Goal: Task Accomplishment & Management: Use online tool/utility

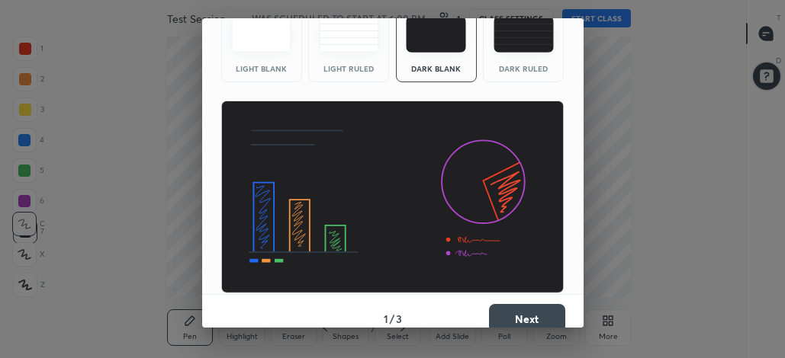
scroll to position [99, 0]
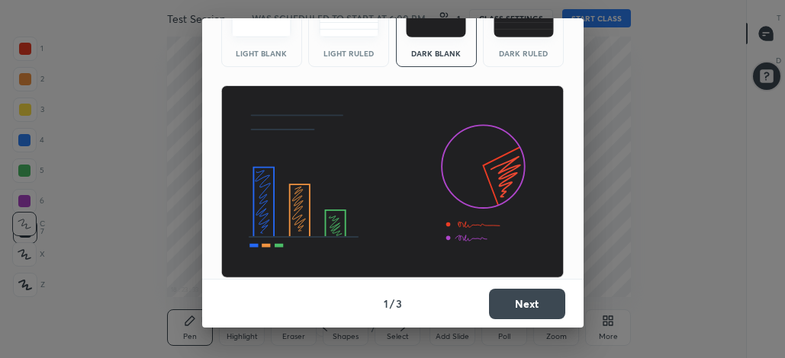
click at [532, 305] on button "Next" at bounding box center [527, 304] width 76 height 31
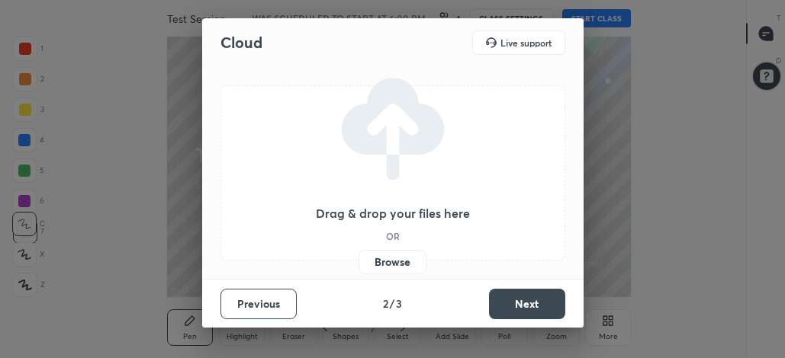
click at [524, 299] on button "Next" at bounding box center [527, 304] width 76 height 31
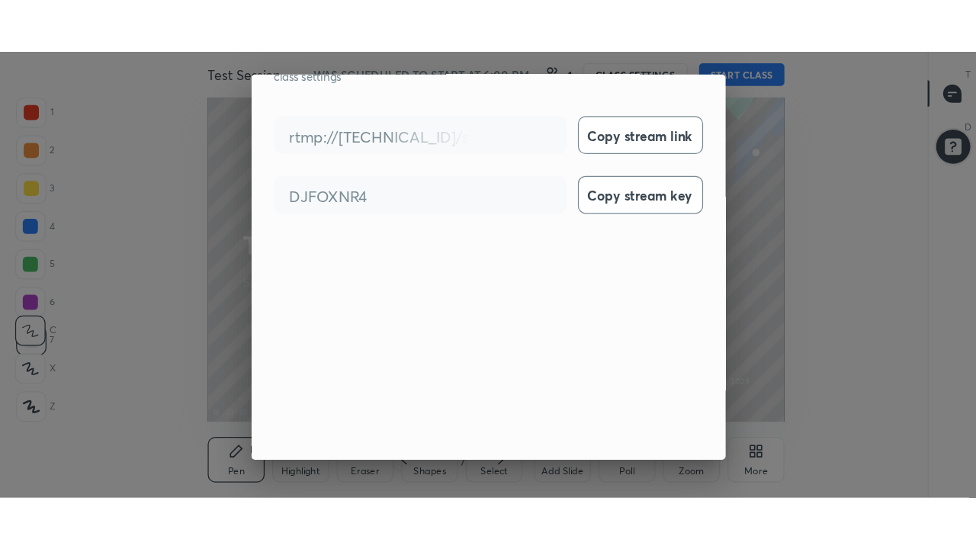
scroll to position [87, 0]
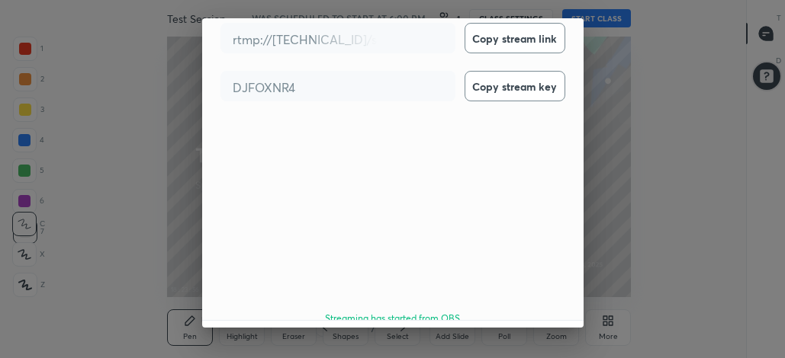
click at [525, 330] on button "Done" at bounding box center [527, 345] width 76 height 31
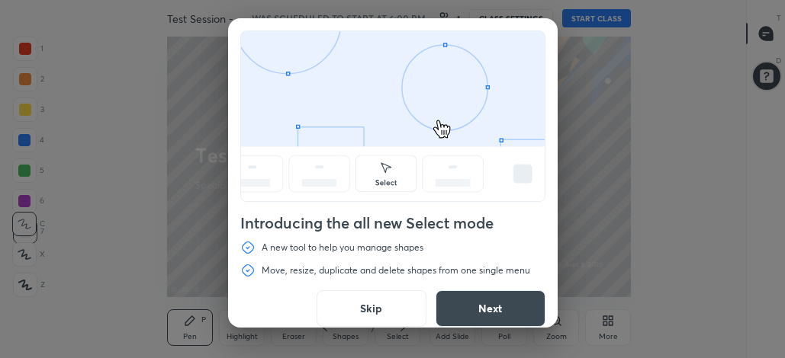
click at [467, 305] on button "Next" at bounding box center [490, 309] width 110 height 37
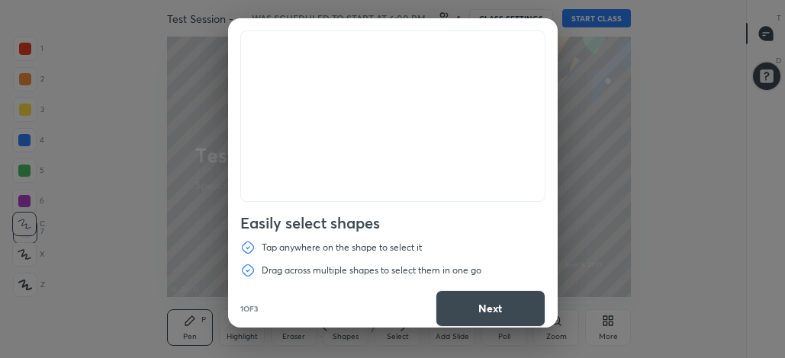
click at [475, 306] on button "Next" at bounding box center [490, 309] width 110 height 37
click at [471, 312] on button "Next" at bounding box center [490, 309] width 110 height 37
click at [472, 312] on button "Done" at bounding box center [490, 309] width 110 height 37
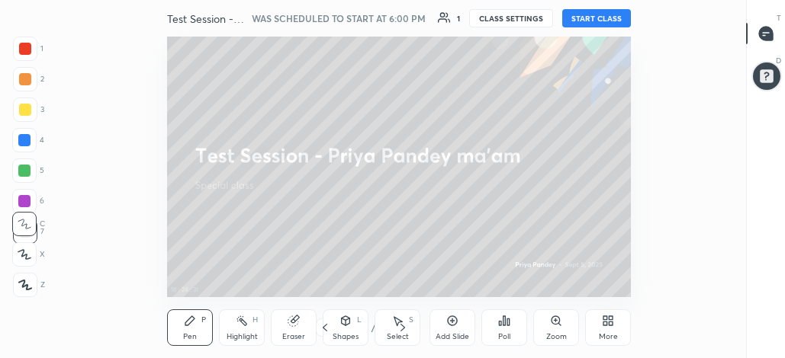
click at [591, 19] on button "START CLASS" at bounding box center [596, 18] width 69 height 18
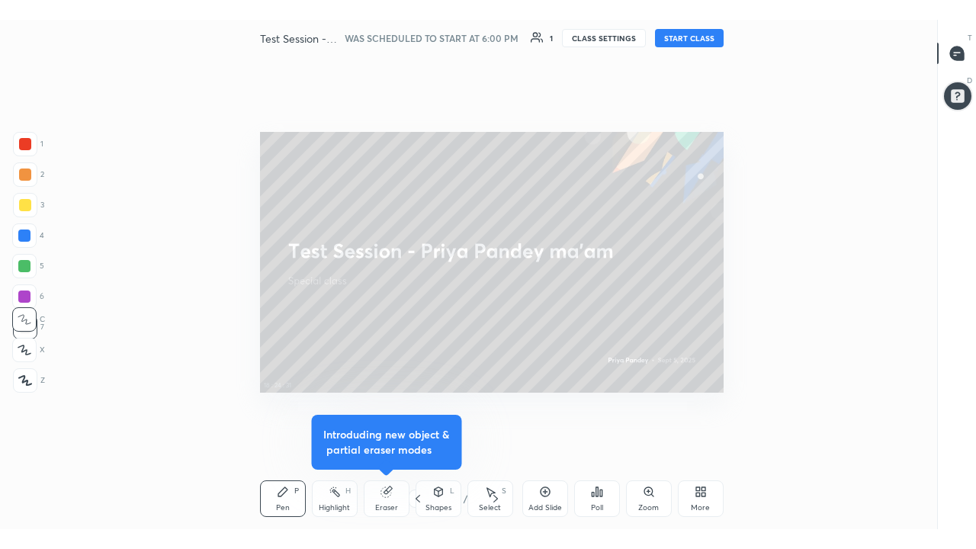
scroll to position [451, 885]
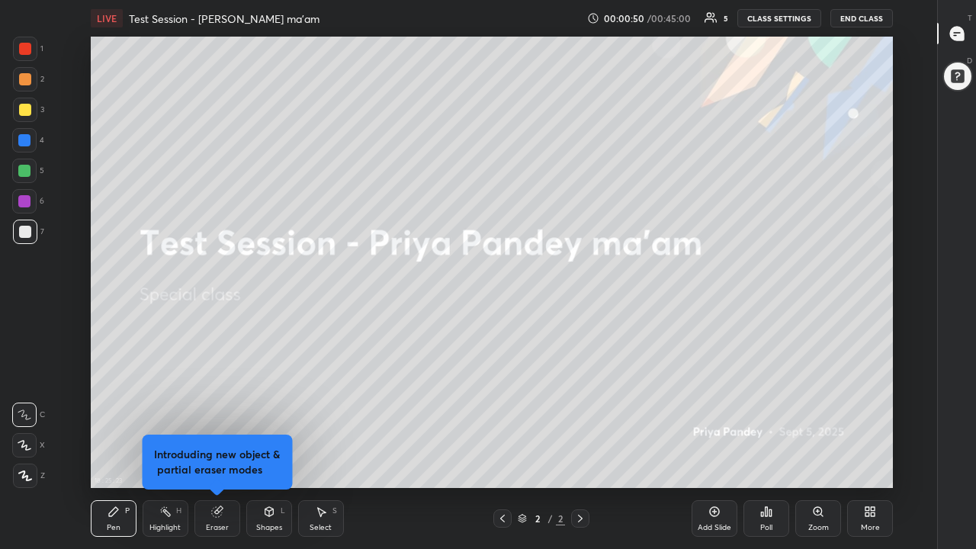
click at [784, 358] on div "More" at bounding box center [870, 518] width 46 height 37
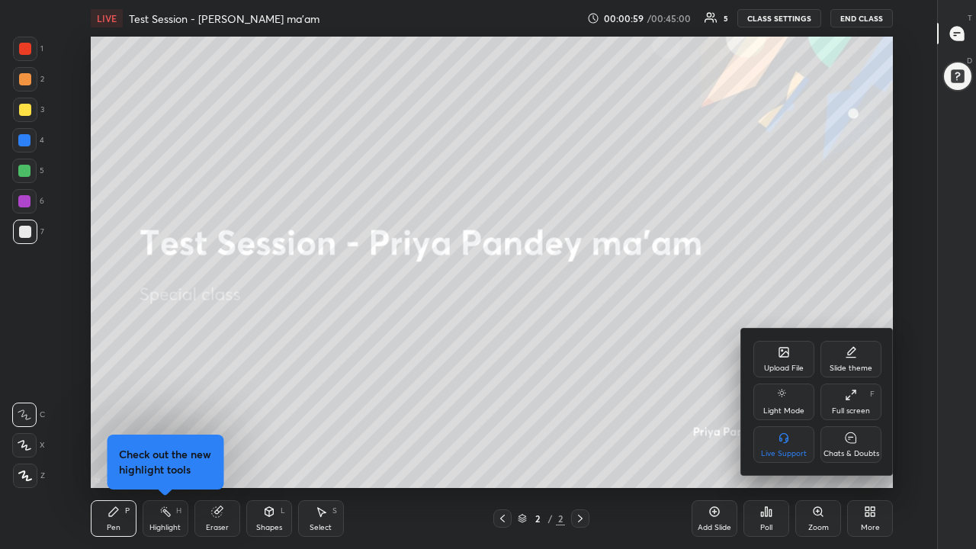
click at [784, 358] on icon at bounding box center [851, 437] width 11 height 11
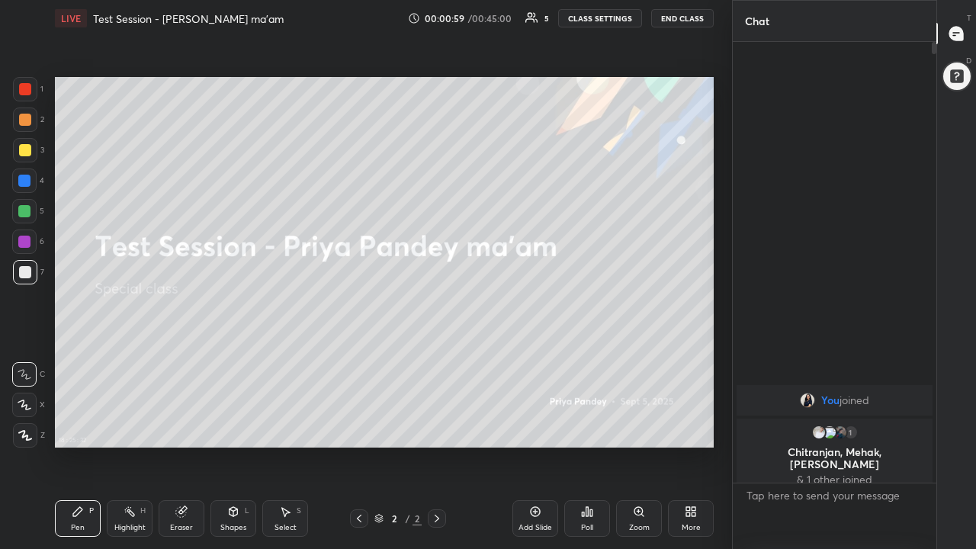
scroll to position [75799, 75579]
click at [693, 358] on div "More" at bounding box center [691, 518] width 46 height 37
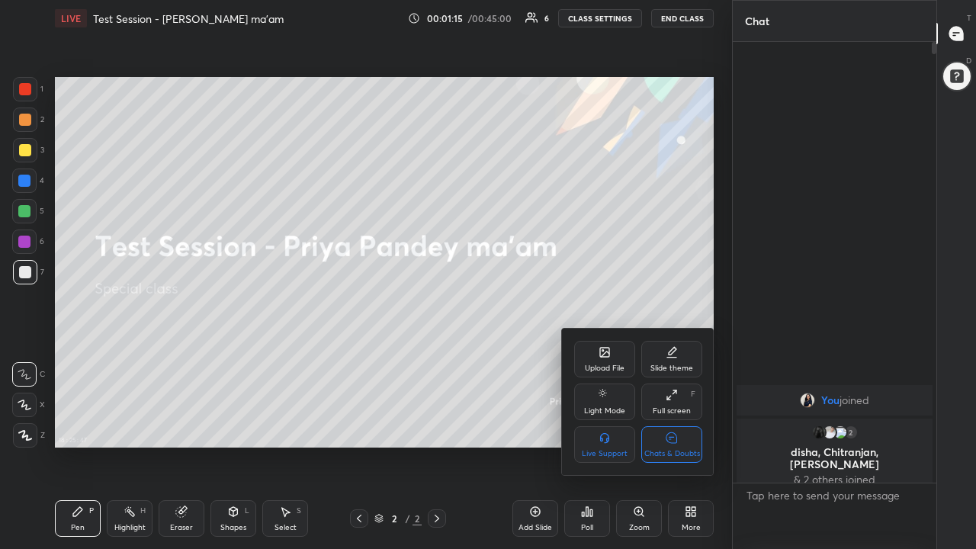
click at [662, 358] on div "Chats & Doubts" at bounding box center [671, 444] width 61 height 37
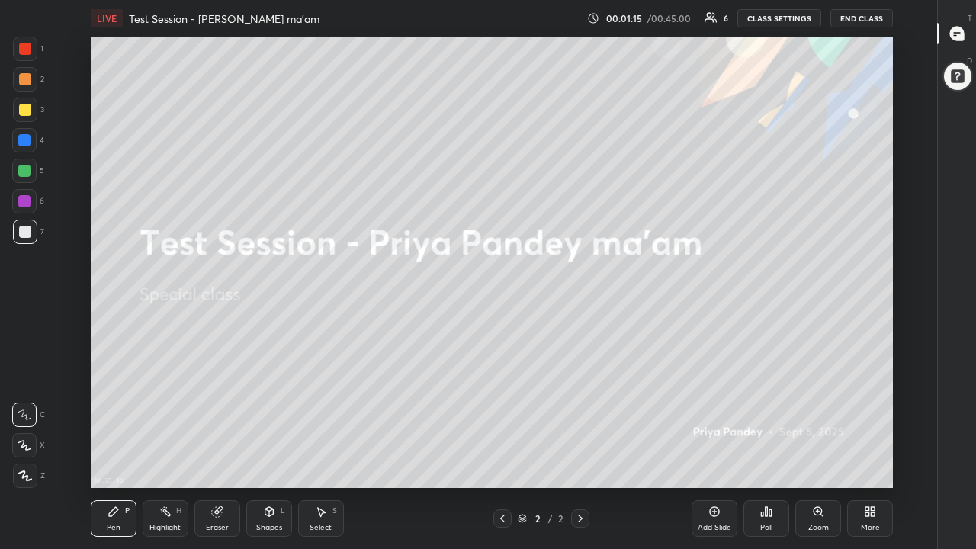
scroll to position [451, 885]
click at [784, 9] on div "LIVE Test Session - [PERSON_NAME] ma'am 00:02:41 / 00:45:00 5 CLASS SETTINGS En…" at bounding box center [492, 274] width 886 height 549
click at [539, 11] on div "LIVE Test Session - [PERSON_NAME] ma'am" at bounding box center [336, 18] width 490 height 37
click at [784, 18] on div "LIVE Test Session - [PERSON_NAME] ma'am 00:02:44 / 00:45:00 7 CLASS SETTINGS En…" at bounding box center [492, 274] width 886 height 549
click at [784, 27] on div "LIVE Test Session - [PERSON_NAME] ma'am 00:02:45 / 00:45:00 7 CLASS SETTINGS En…" at bounding box center [492, 274] width 886 height 549
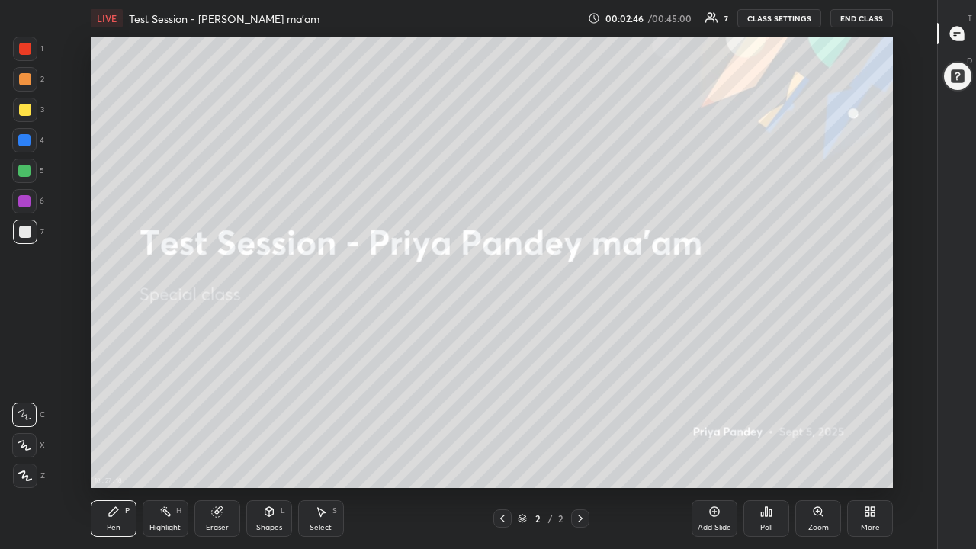
click at [784, 21] on div "LIVE Test Session - [PERSON_NAME] ma'am 00:02:46 / 00:45:00 7 CLASS SETTINGS En…" at bounding box center [492, 274] width 886 height 549
click at [784, 40] on div "18 : 27 : 19 Setting up your live class" at bounding box center [492, 262] width 886 height 451
click at [784, 45] on div "18 : 27 : 19 Setting up your live class" at bounding box center [492, 262] width 886 height 451
click at [784, 15] on div "T Messages (T)" at bounding box center [957, 33] width 39 height 43
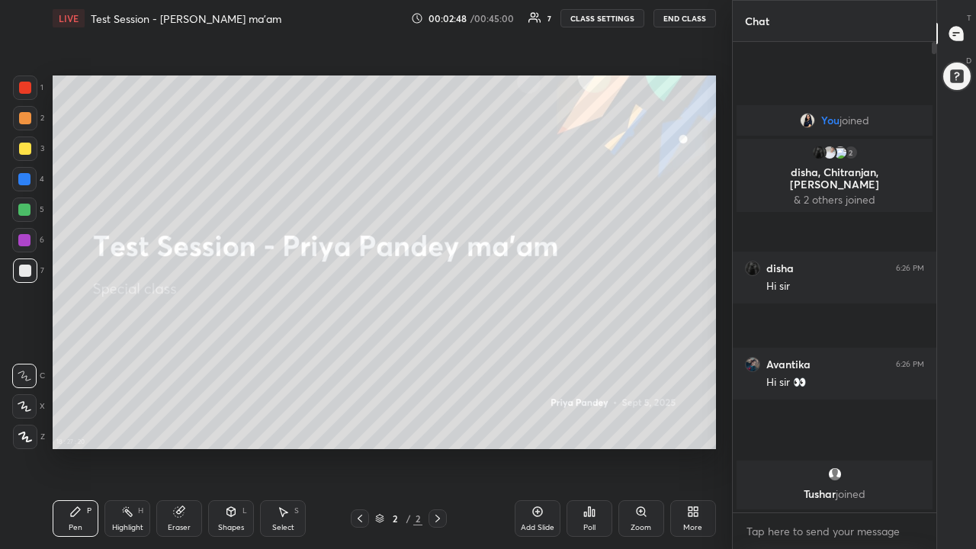
scroll to position [75799, 75579]
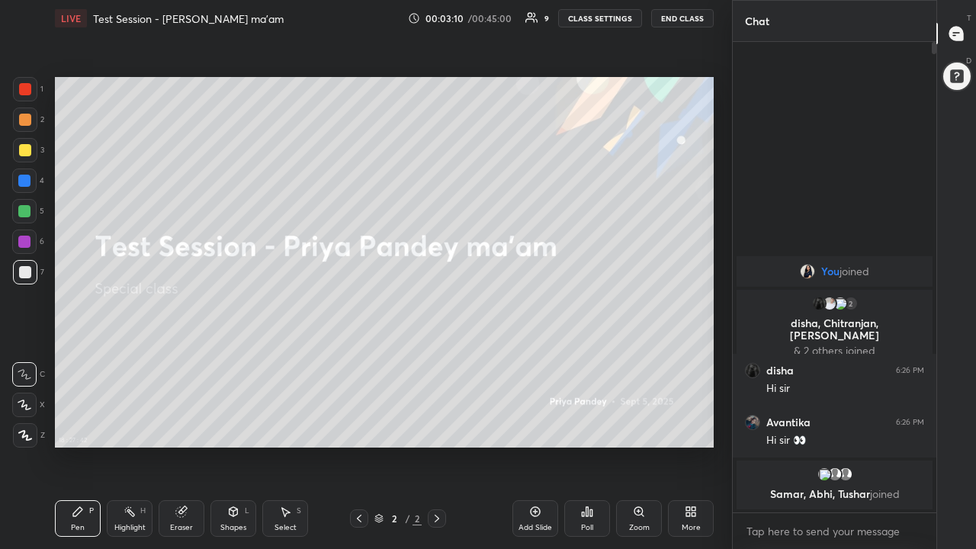
click at [690, 358] on icon at bounding box center [688, 514] width 4 height 4
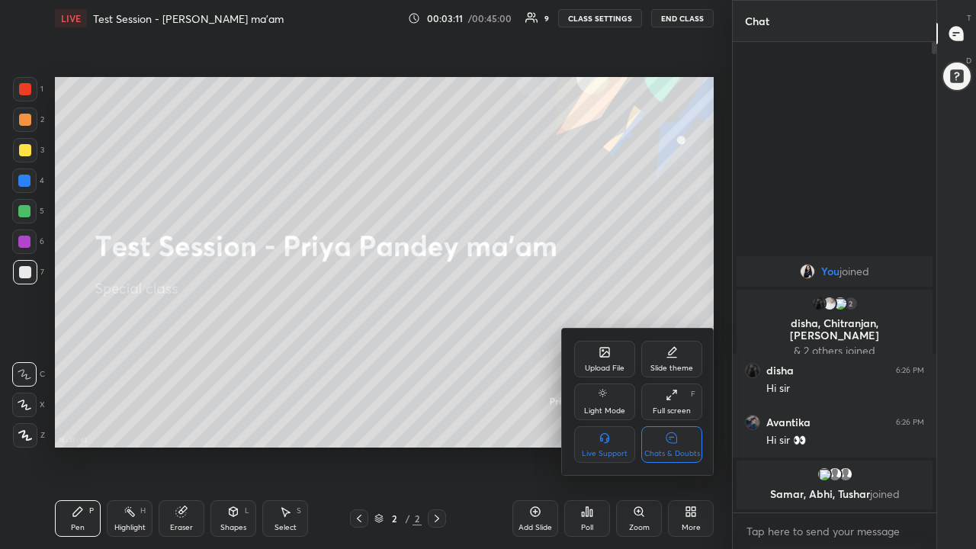
click at [677, 358] on icon at bounding box center [672, 438] width 12 height 16
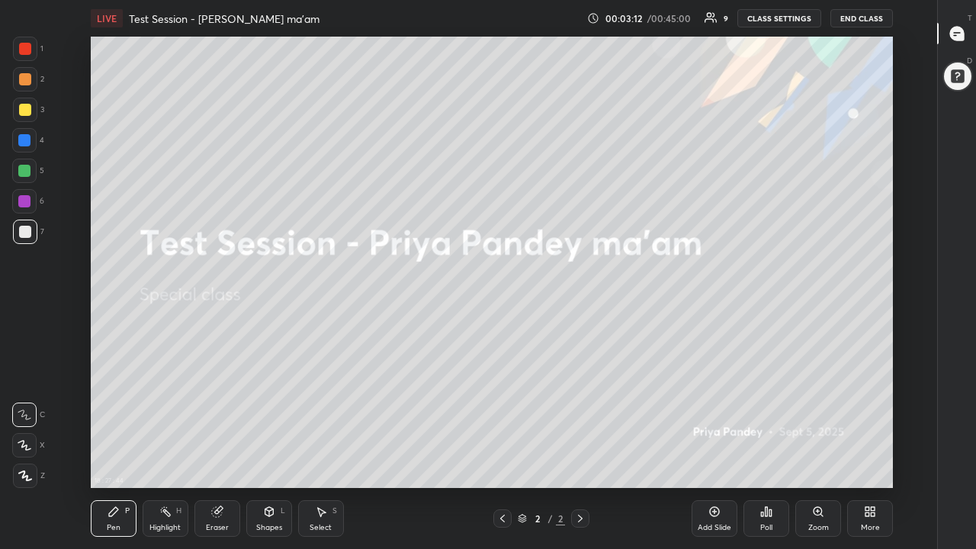
scroll to position [451, 885]
click at [784, 14] on button "End Class" at bounding box center [861, 18] width 63 height 18
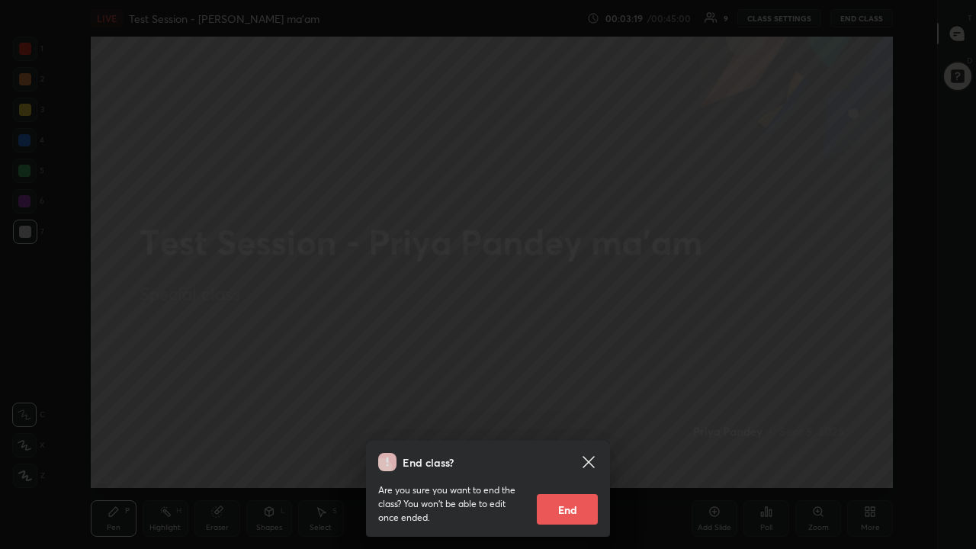
click at [555, 358] on button "End" at bounding box center [567, 509] width 61 height 31
type textarea "x"
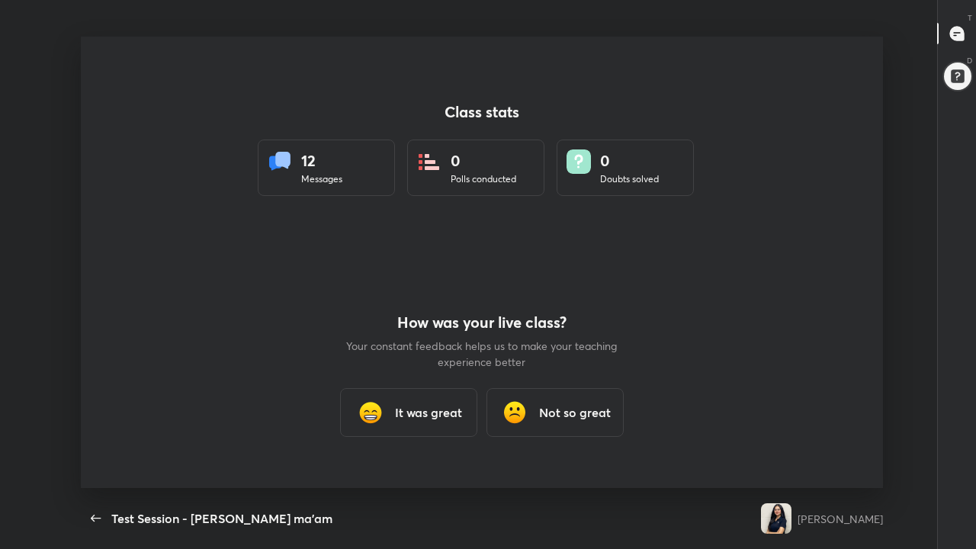
scroll to position [75799, 75286]
click at [589, 358] on h3 "Not so great" at bounding box center [575, 412] width 72 height 18
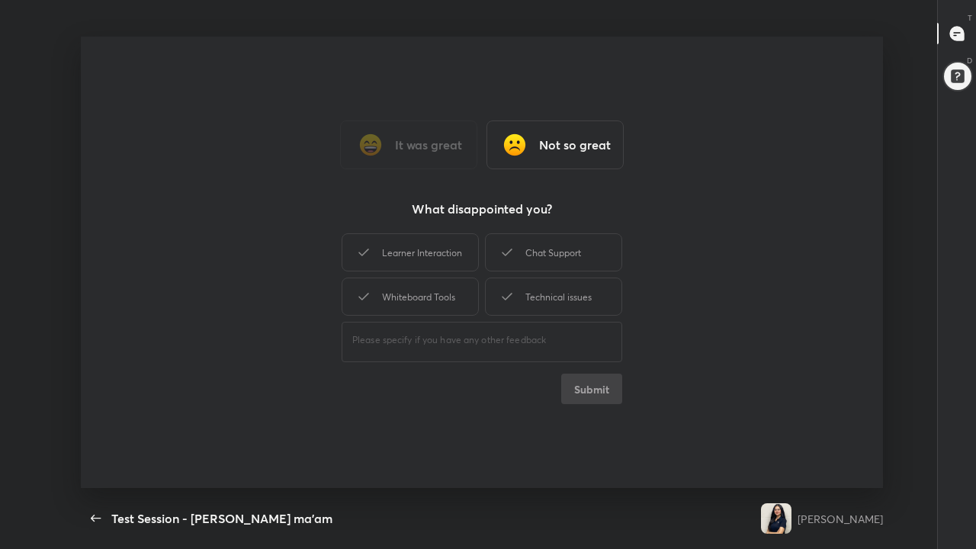
click at [589, 358] on div "Learner Interaction Chat Support Whiteboard Tools Technical issues ​ Submit" at bounding box center [482, 317] width 281 height 174
click at [594, 358] on div "Learner Interaction Chat Support Whiteboard Tools Technical issues ​ Submit" at bounding box center [482, 317] width 281 height 174
click at [571, 294] on div "Technical issues" at bounding box center [553, 297] width 137 height 38
click at [592, 358] on button "Submit" at bounding box center [591, 389] width 61 height 31
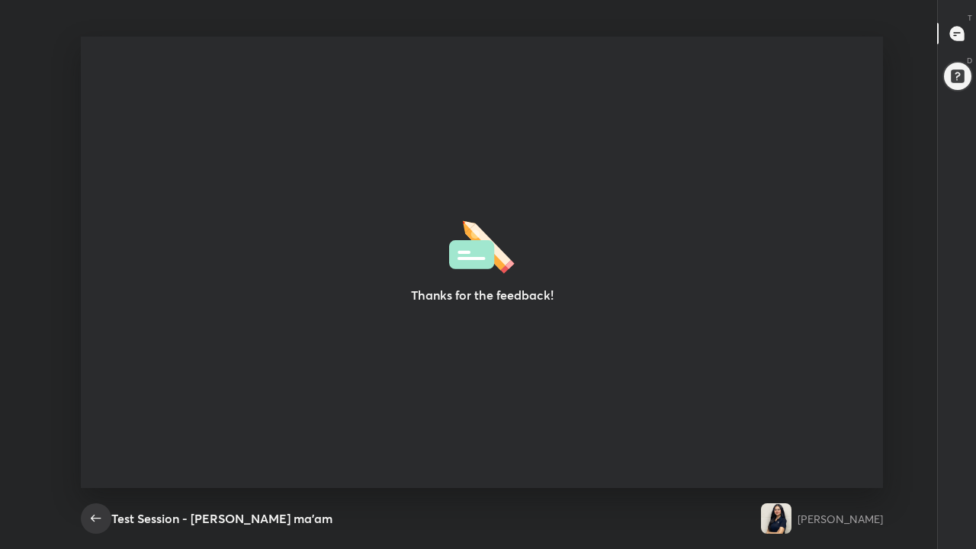
click at [99, 358] on icon "button" at bounding box center [96, 518] width 18 height 18
click at [93, 358] on icon "button" at bounding box center [96, 518] width 10 height 7
